Goal: Information Seeking & Learning: Compare options

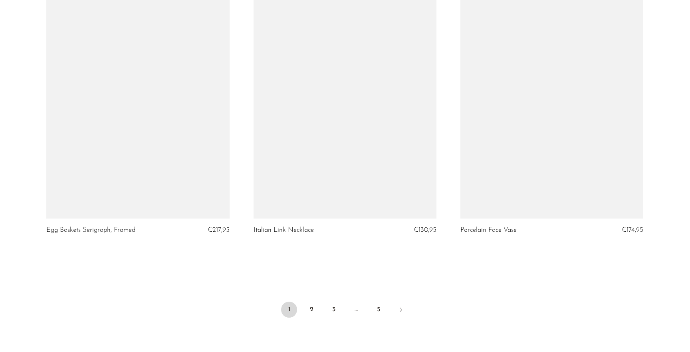
scroll to position [3328, 0]
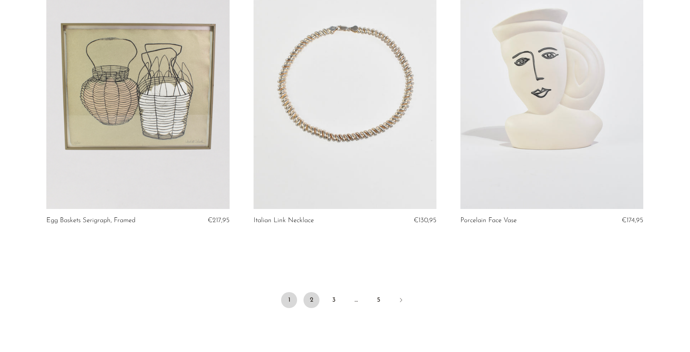
click at [312, 300] on link "2" at bounding box center [311, 300] width 16 height 16
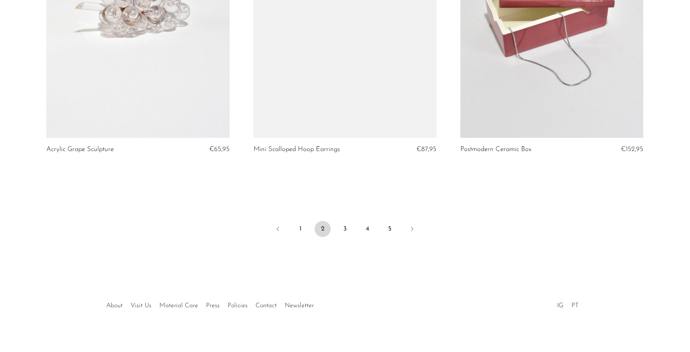
scroll to position [3406, 0]
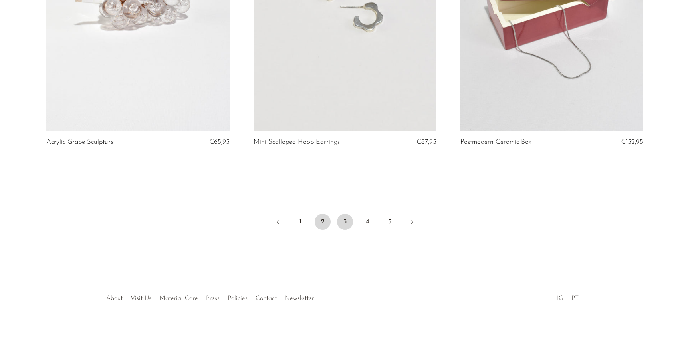
click at [345, 223] on link "3" at bounding box center [345, 222] width 16 height 16
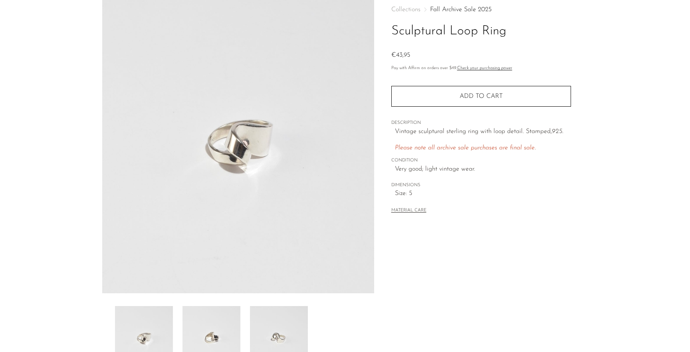
scroll to position [28, 0]
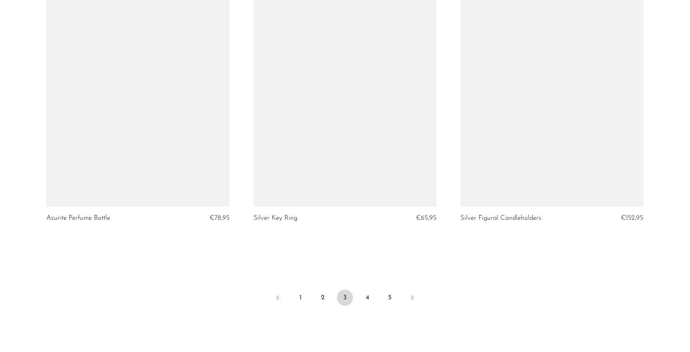
scroll to position [3332, 0]
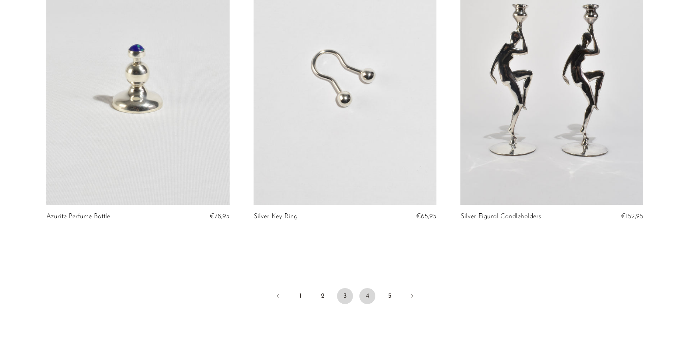
click at [371, 296] on link "4" at bounding box center [367, 296] width 16 height 16
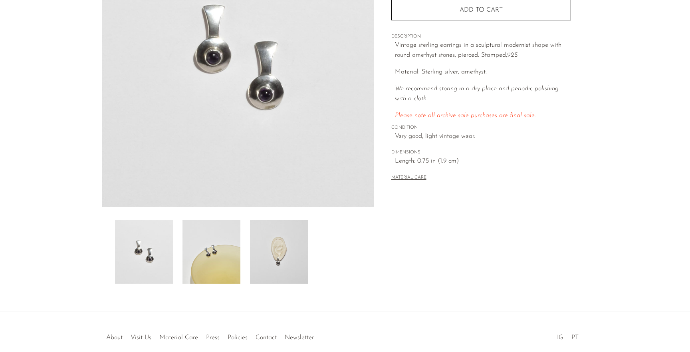
scroll to position [142, 0]
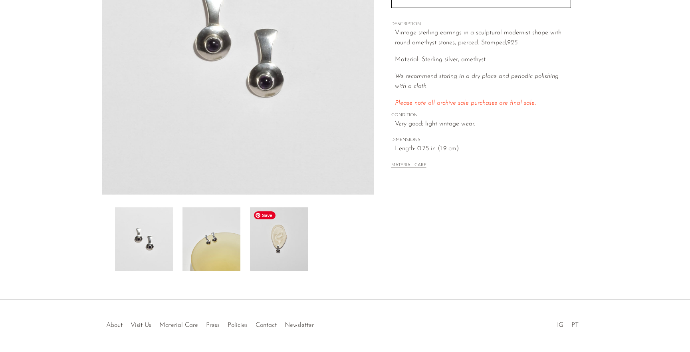
click at [275, 241] on img at bounding box center [279, 239] width 58 height 64
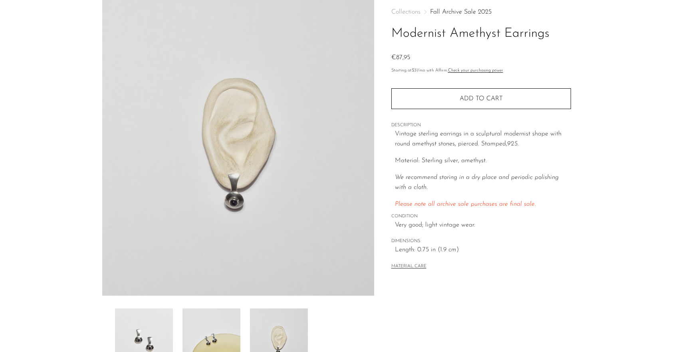
scroll to position [0, 0]
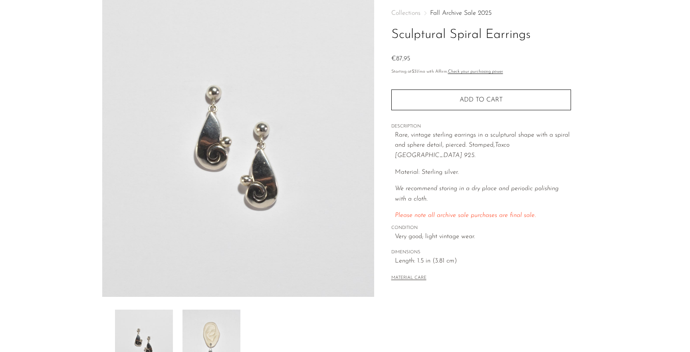
scroll to position [41, 0]
click at [240, 321] on img at bounding box center [211, 340] width 58 height 64
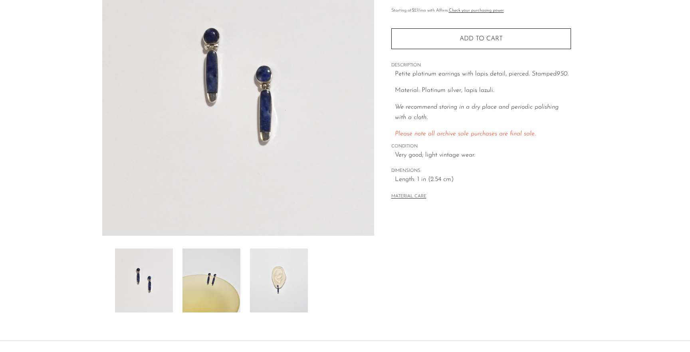
scroll to position [103, 0]
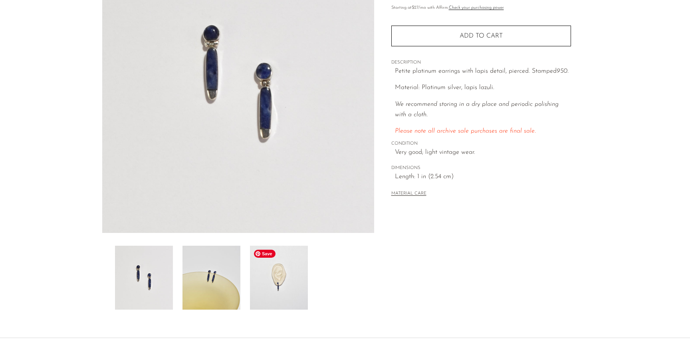
click at [284, 276] on img at bounding box center [279, 278] width 58 height 64
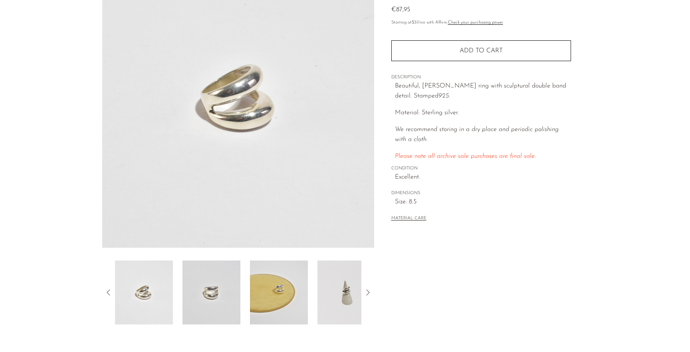
scroll to position [97, 0]
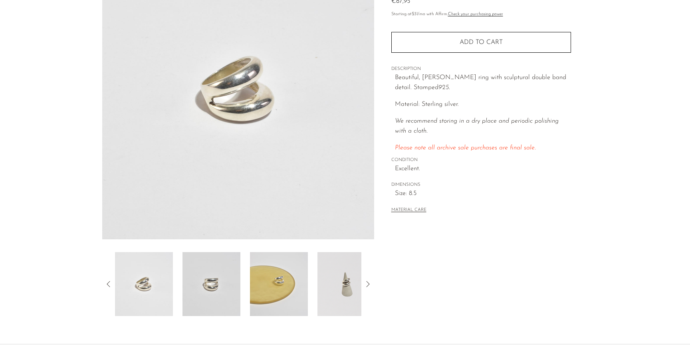
click at [367, 284] on icon at bounding box center [368, 284] width 10 height 10
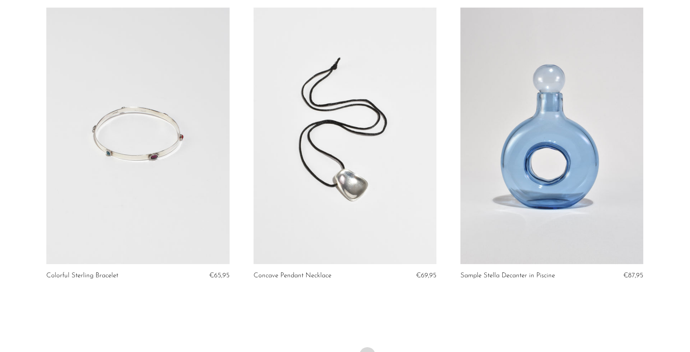
scroll to position [3406, 0]
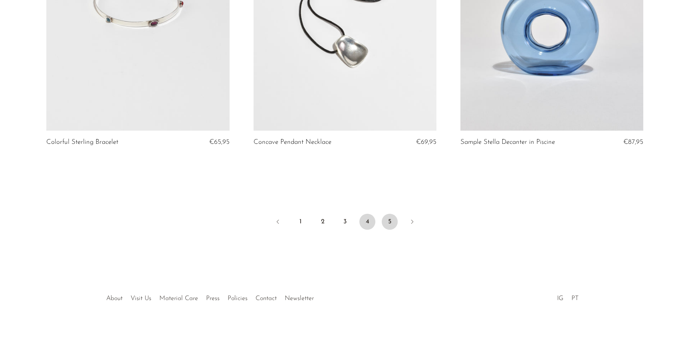
click at [387, 221] on link "5" at bounding box center [390, 222] width 16 height 16
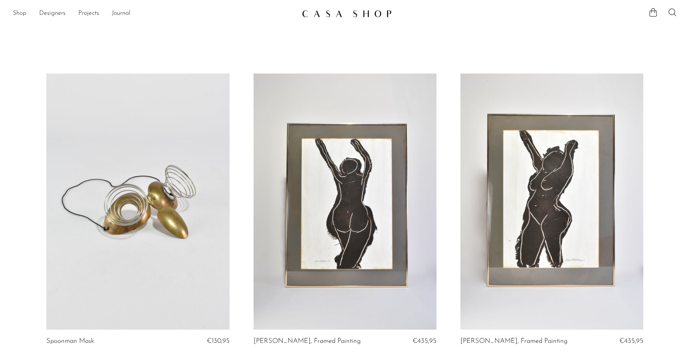
click at [21, 17] on link "Shop" at bounding box center [20, 13] width 14 height 10
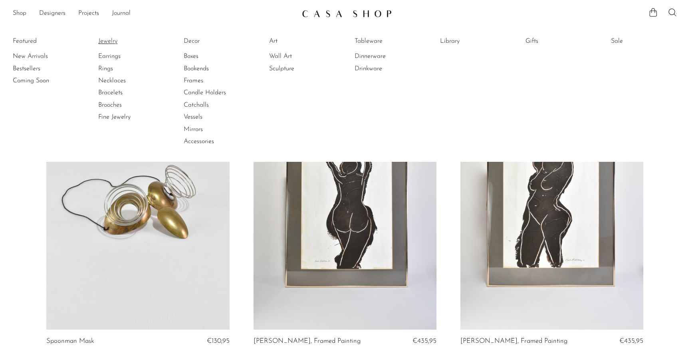
click at [112, 44] on link "Jewelry" at bounding box center [128, 41] width 60 height 9
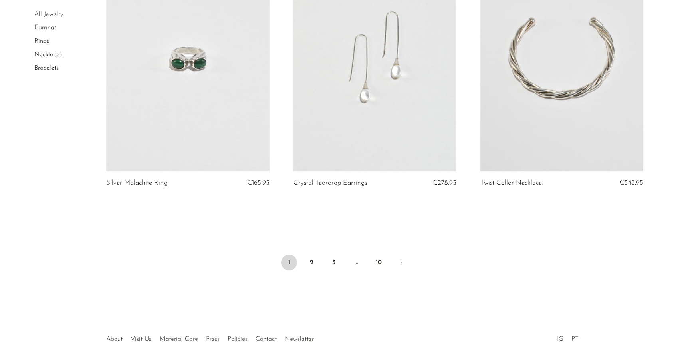
scroll to position [3069, 0]
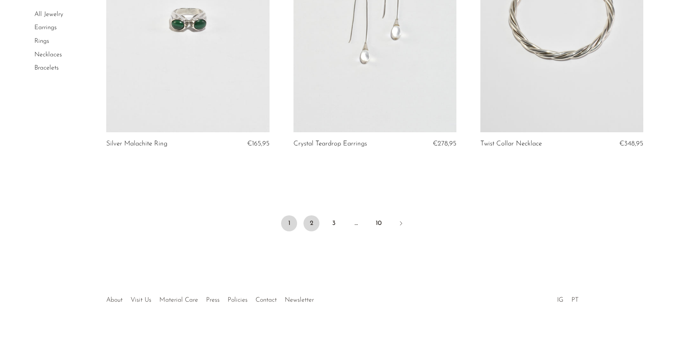
click at [316, 224] on link "2" at bounding box center [311, 223] width 16 height 16
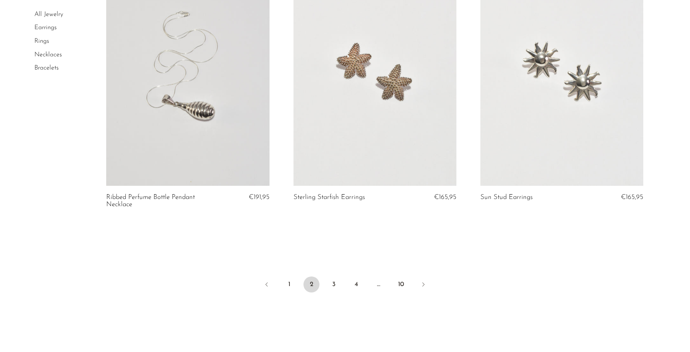
scroll to position [3032, 0]
click at [336, 280] on link "3" at bounding box center [334, 283] width 16 height 16
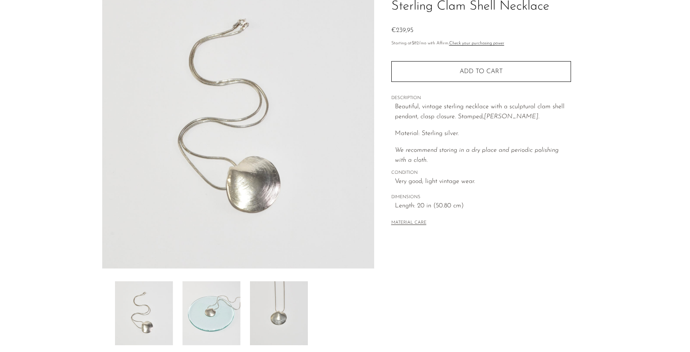
scroll to position [70, 0]
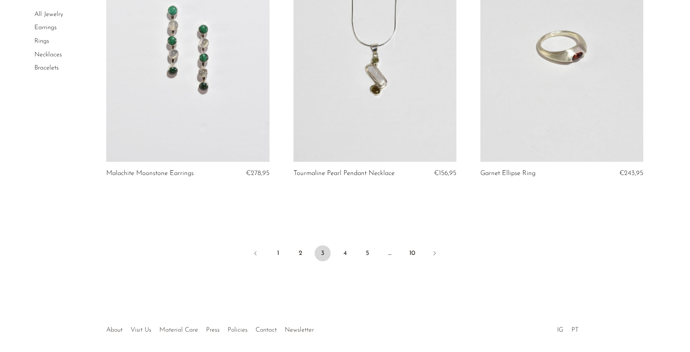
scroll to position [3072, 0]
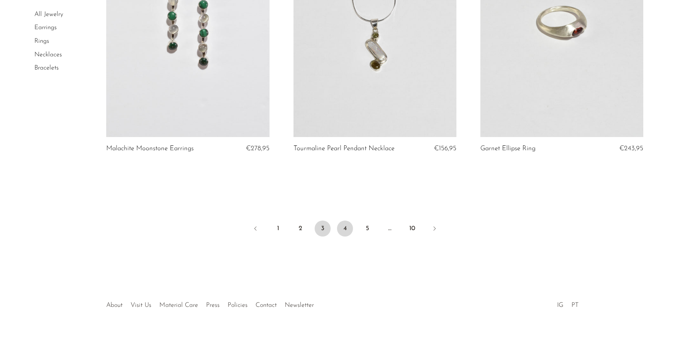
click at [343, 227] on link "4" at bounding box center [345, 228] width 16 height 16
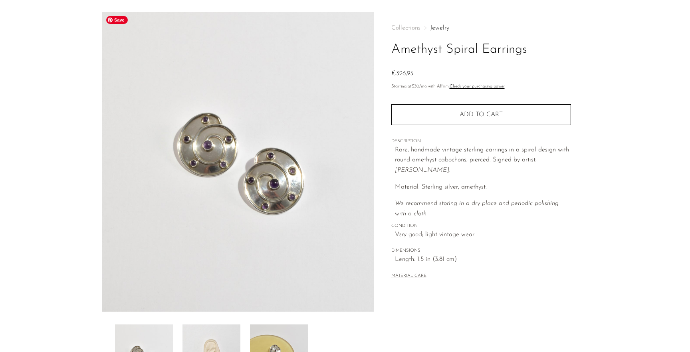
scroll to position [111, 0]
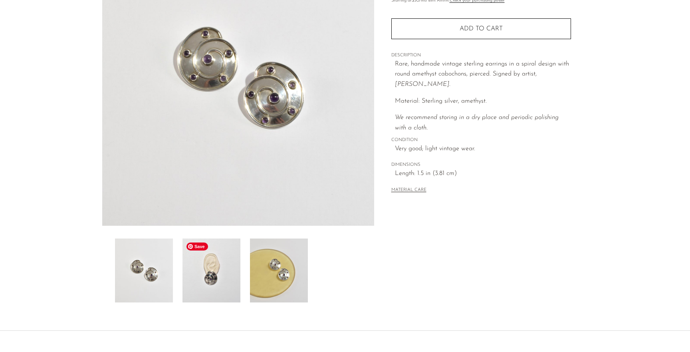
click at [233, 280] on img at bounding box center [211, 270] width 58 height 64
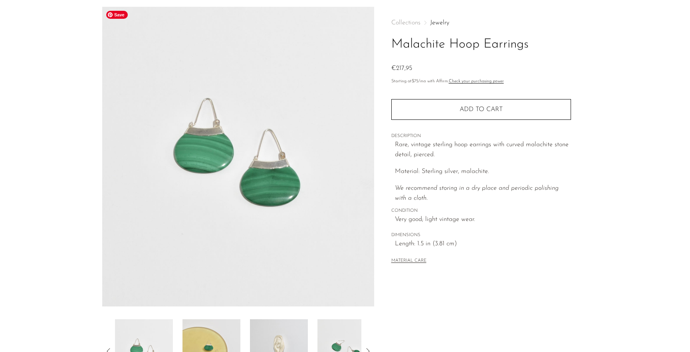
scroll to position [87, 0]
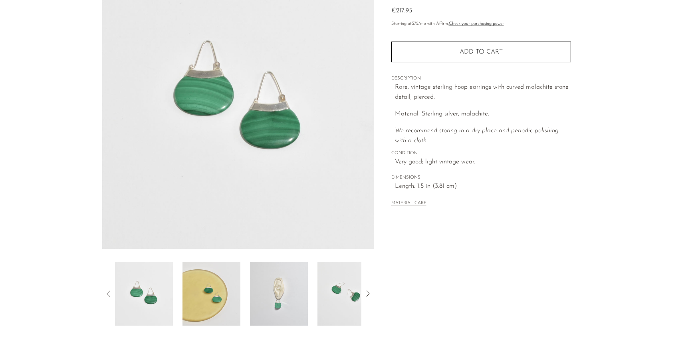
click at [273, 288] on img at bounding box center [279, 294] width 58 height 64
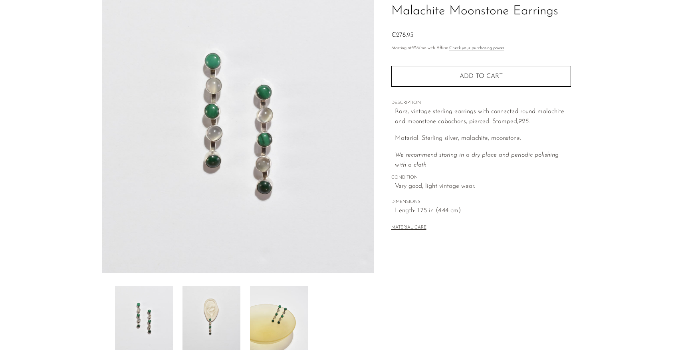
scroll to position [74, 0]
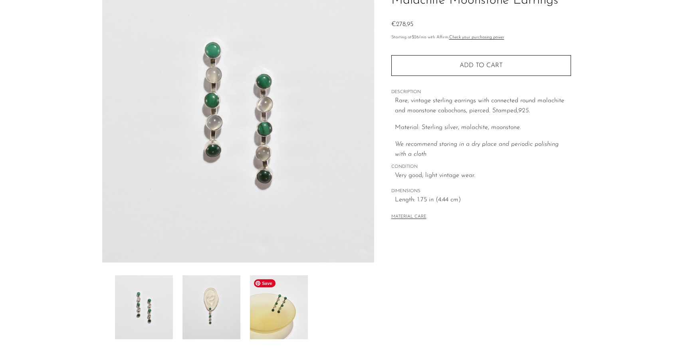
click at [227, 310] on img at bounding box center [211, 307] width 58 height 64
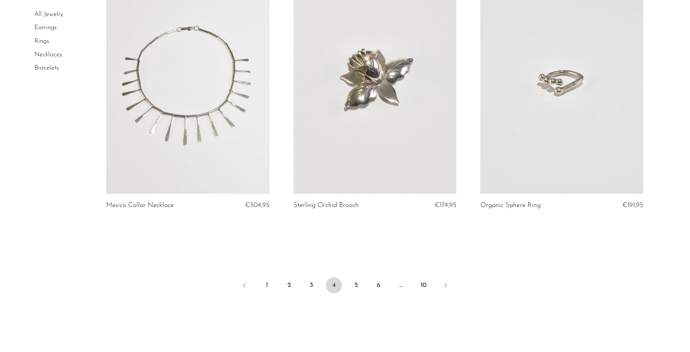
scroll to position [3046, 0]
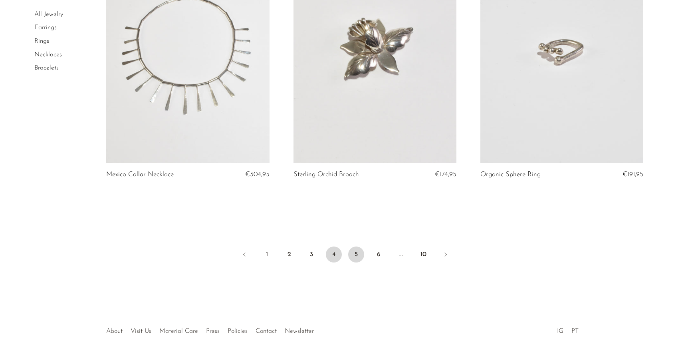
click at [355, 248] on link "5" at bounding box center [356, 254] width 16 height 16
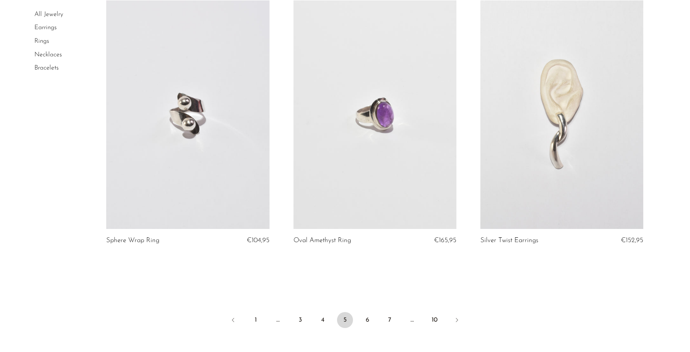
scroll to position [2988, 0]
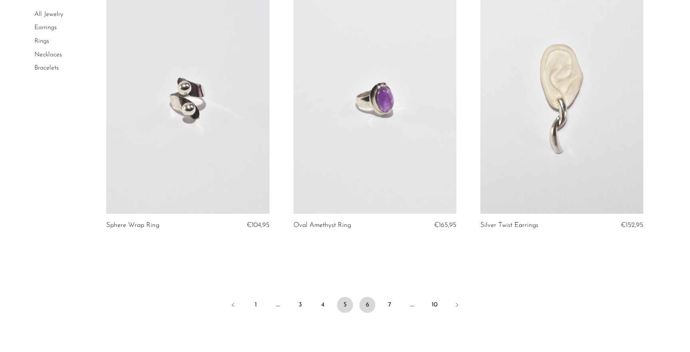
click at [366, 305] on link "6" at bounding box center [367, 305] width 16 height 16
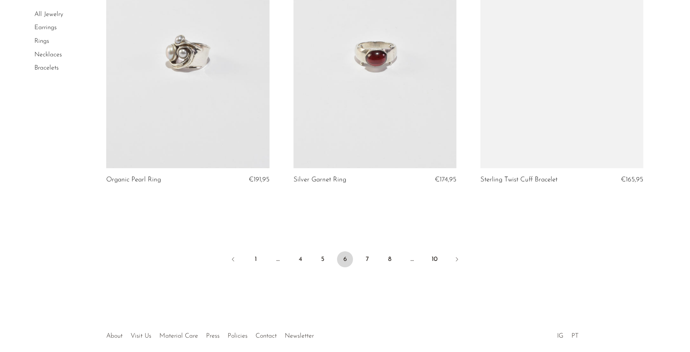
scroll to position [3071, 0]
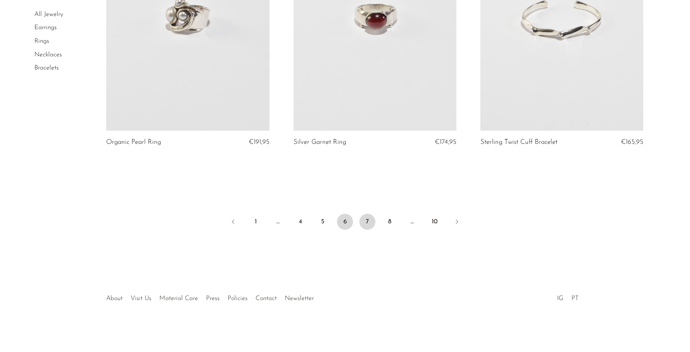
click at [366, 223] on link "7" at bounding box center [367, 222] width 16 height 16
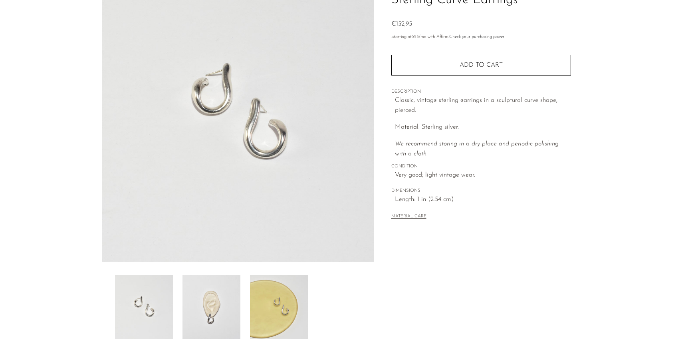
scroll to position [84, 0]
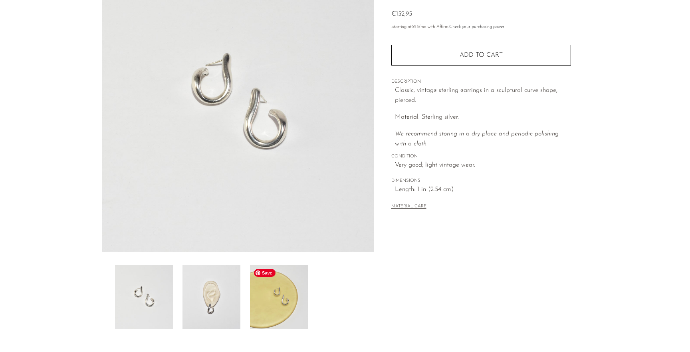
click at [215, 306] on img at bounding box center [211, 297] width 58 height 64
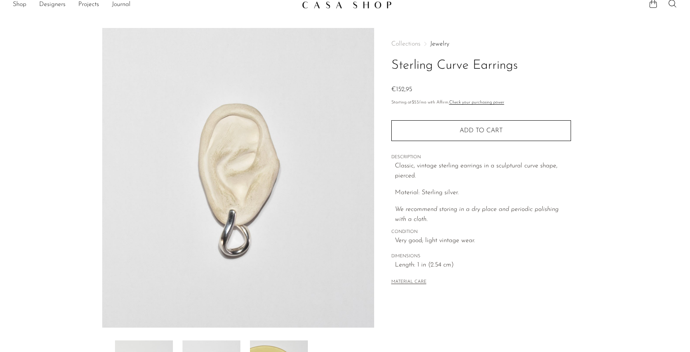
scroll to position [0, 0]
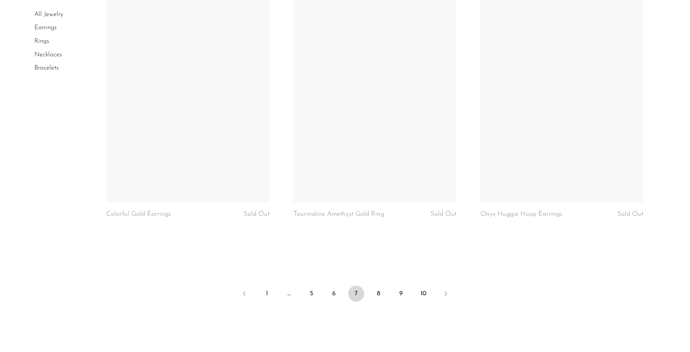
scroll to position [3071, 0]
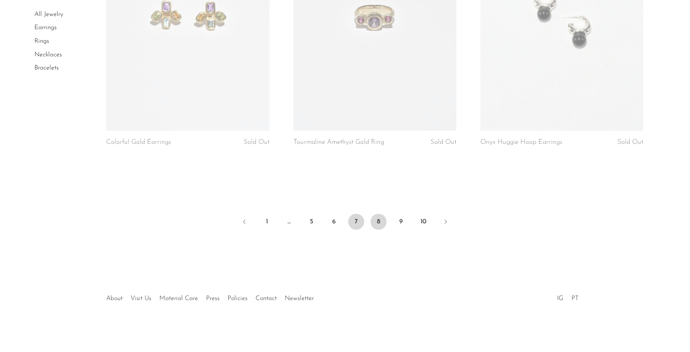
click at [377, 216] on link "8" at bounding box center [379, 222] width 16 height 16
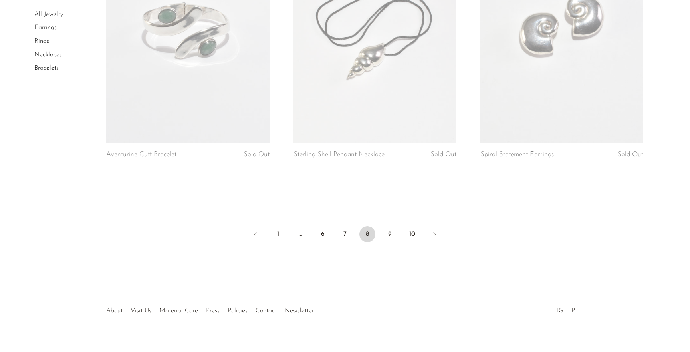
scroll to position [3071, 0]
